Goal: Navigation & Orientation: Find specific page/section

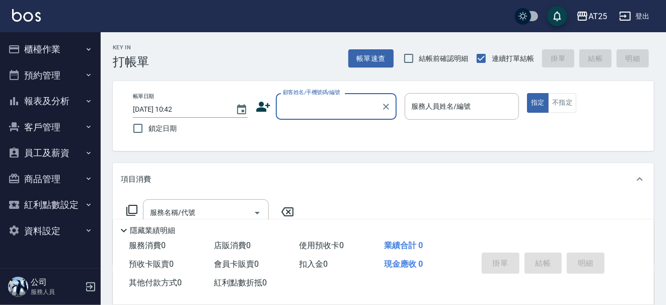
click at [84, 43] on button "櫃檯作業" at bounding box center [50, 49] width 93 height 26
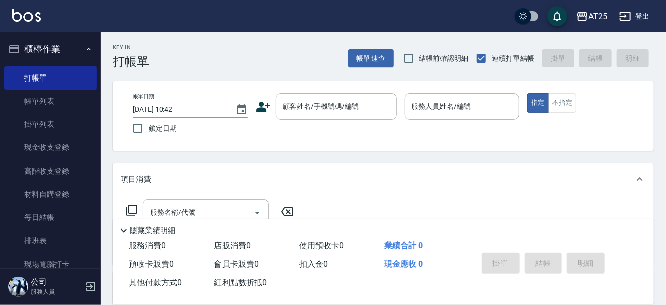
drag, startPoint x: 62, startPoint y: 104, endPoint x: 233, endPoint y: 3, distance: 197.7
click at [62, 104] on link "帳單列表" at bounding box center [50, 101] width 93 height 23
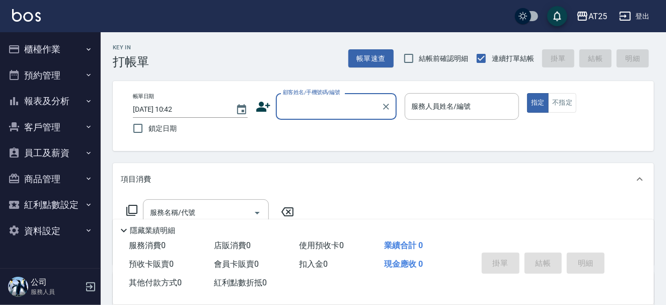
click at [68, 55] on button "櫃檯作業" at bounding box center [50, 49] width 93 height 26
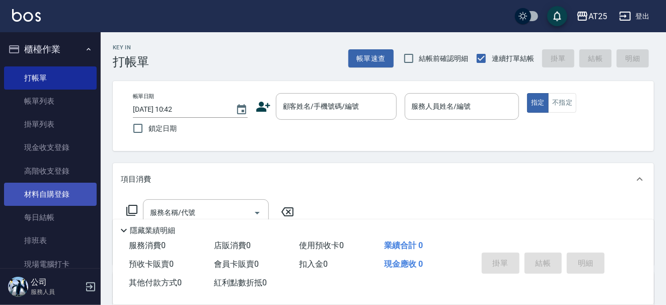
click at [56, 186] on link "材料自購登錄" at bounding box center [50, 194] width 93 height 23
